Goal: Navigation & Orientation: Find specific page/section

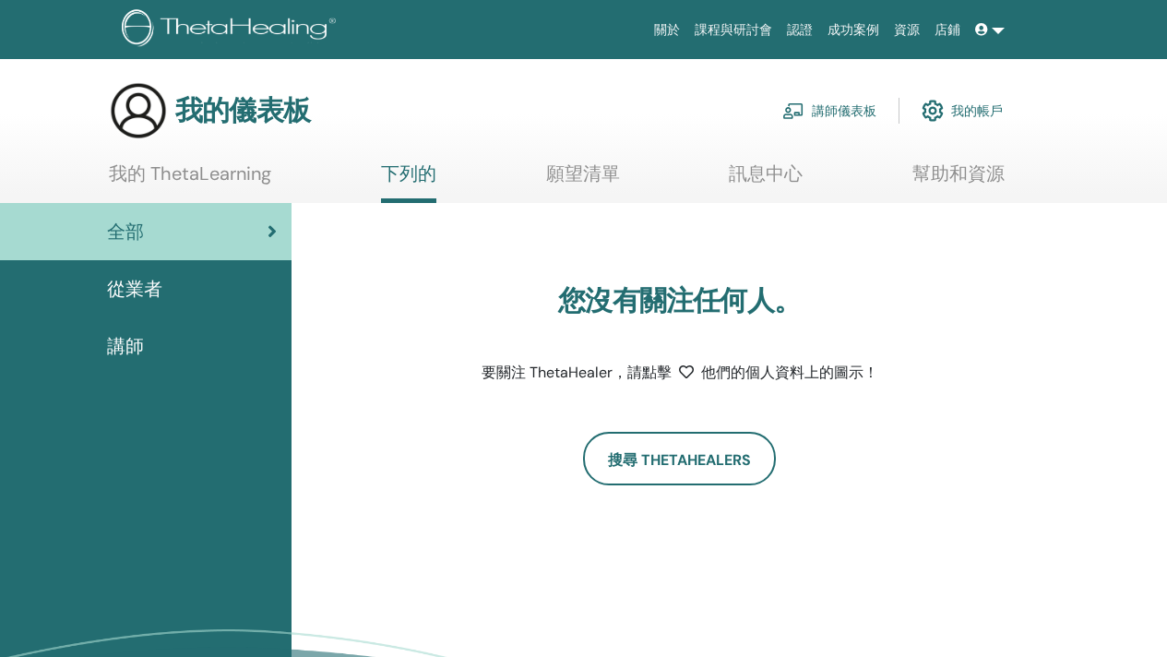
click at [209, 291] on div "從業者" at bounding box center [146, 289] width 262 height 28
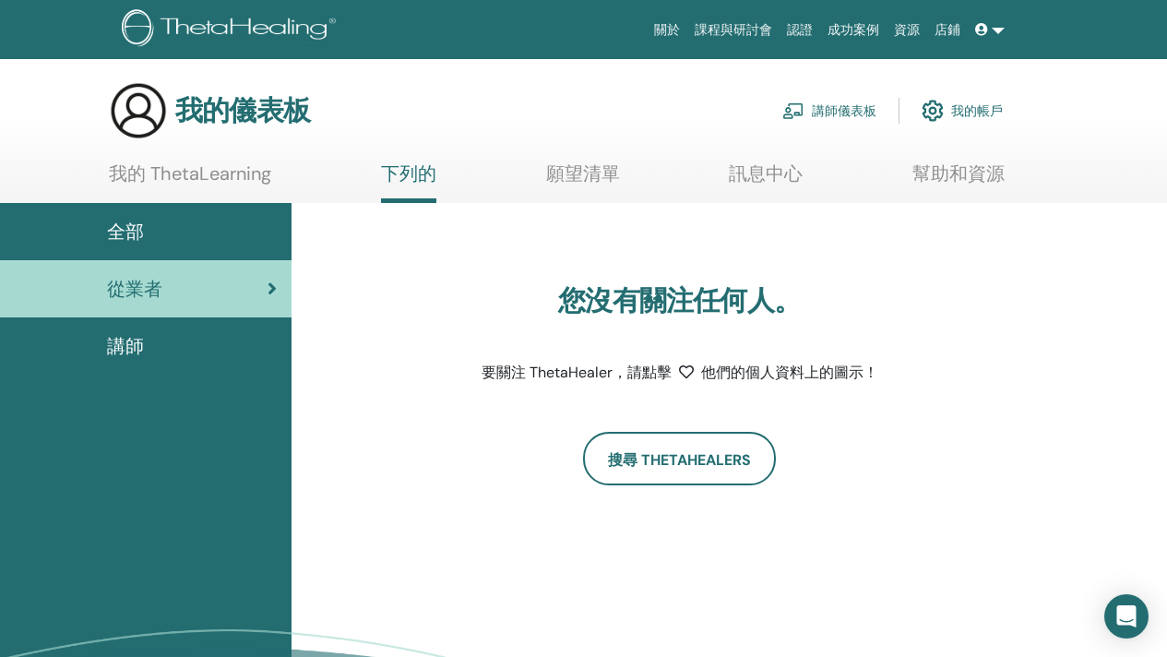
click at [799, 117] on img at bounding box center [793, 110] width 22 height 17
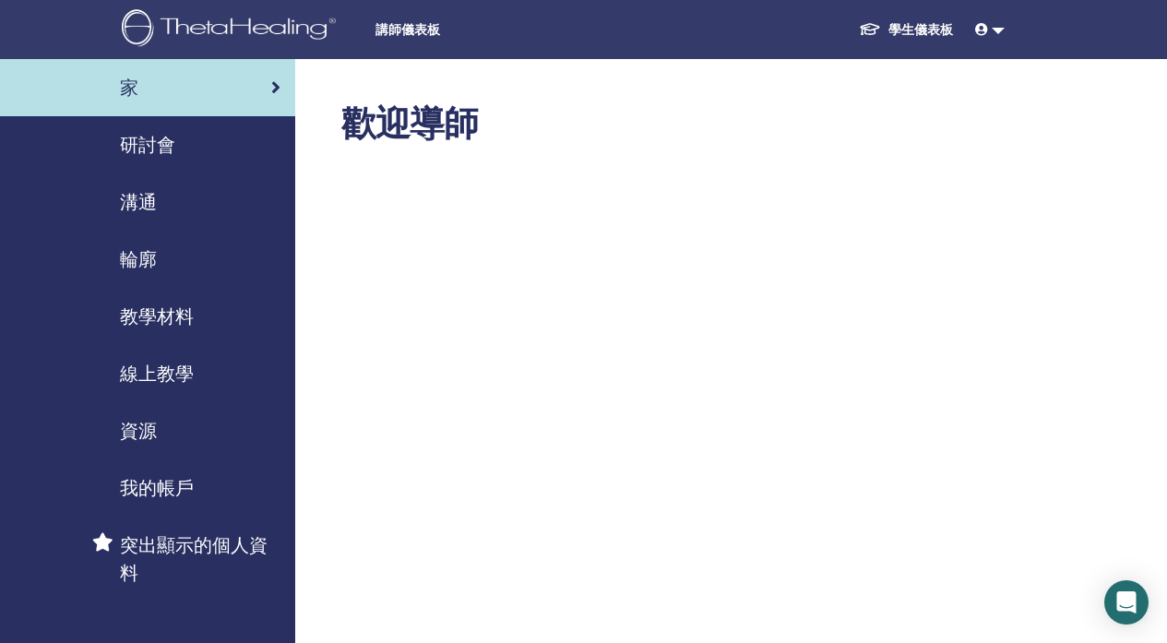
click at [157, 151] on font "研討會" at bounding box center [147, 145] width 55 height 24
